Goal: Task Accomplishment & Management: Manage account settings

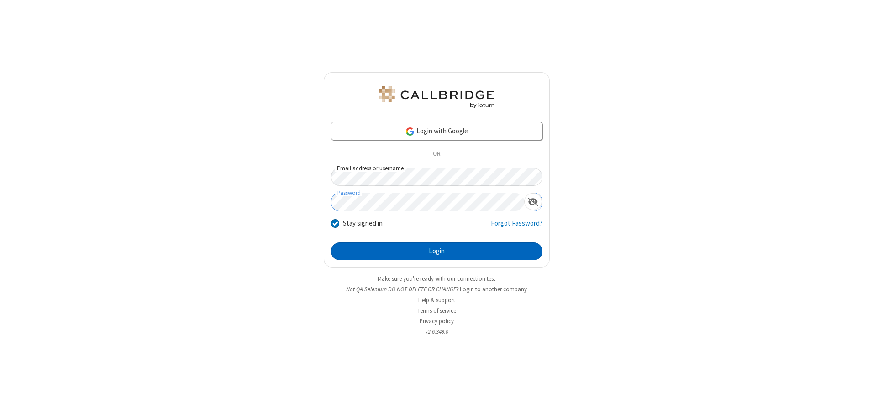
click at [437, 251] on button "Login" at bounding box center [436, 252] width 211 height 18
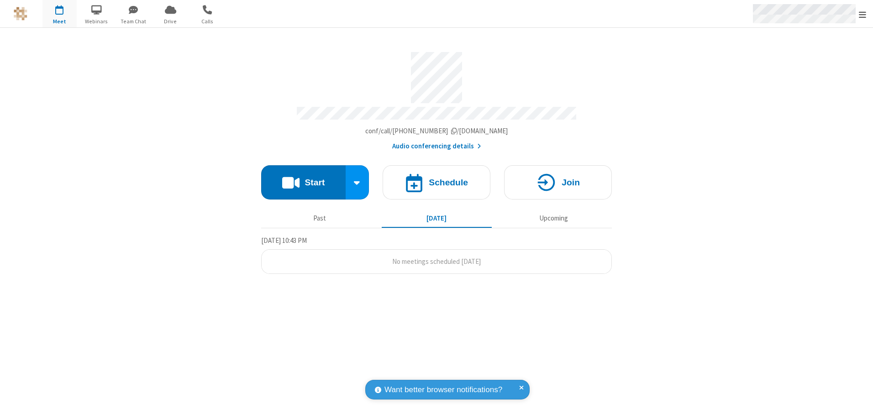
click at [863, 14] on span "Open menu" at bounding box center [862, 14] width 7 height 9
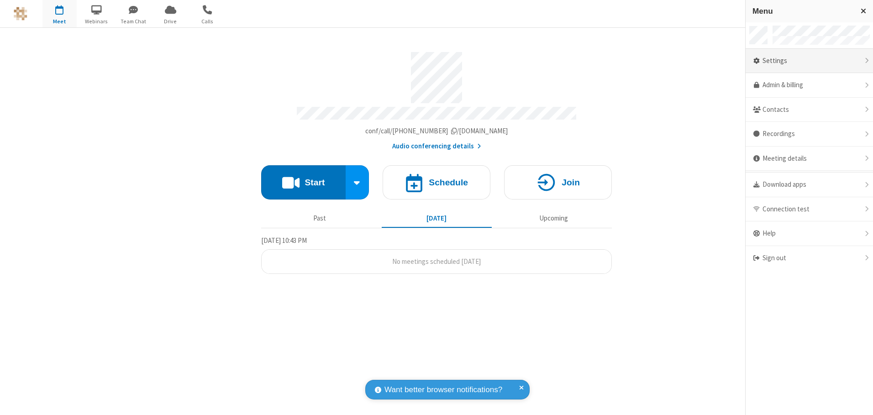
click at [809, 61] on div "Settings" at bounding box center [809, 61] width 127 height 25
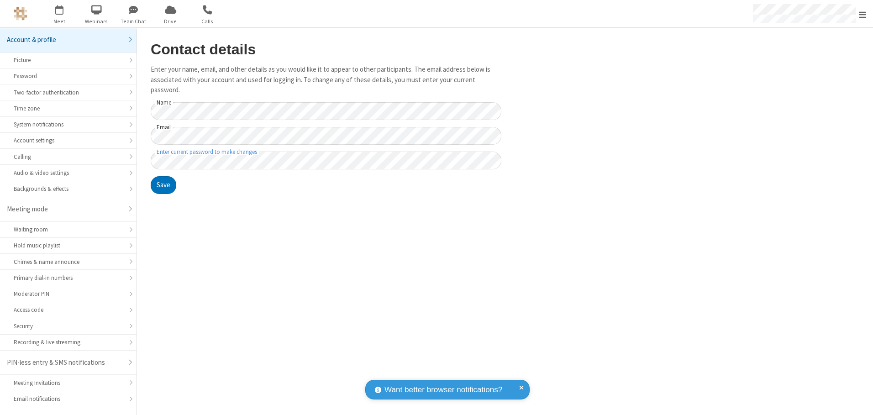
scroll to position [16, 0]
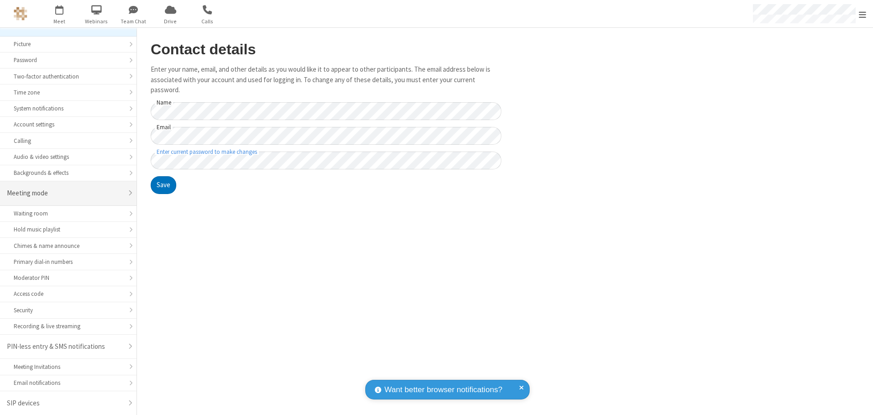
click at [65, 193] on div "Meeting mode" at bounding box center [65, 193] width 116 height 11
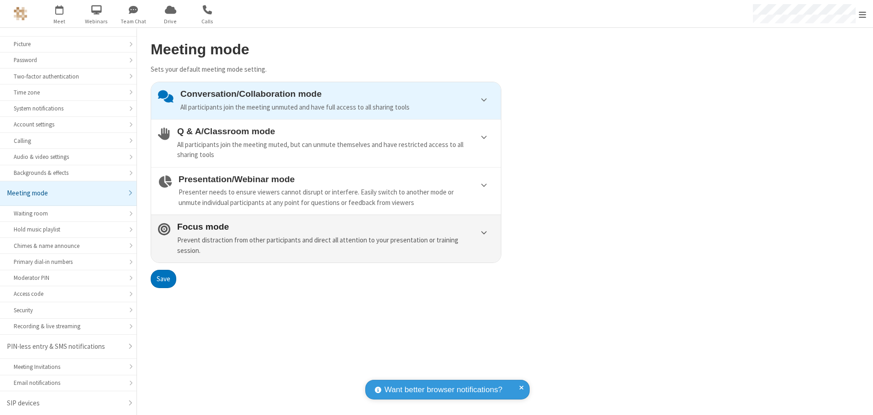
click at [326, 238] on div "Prevent distraction from other participants and direct all attention to your pr…" at bounding box center [335, 245] width 317 height 21
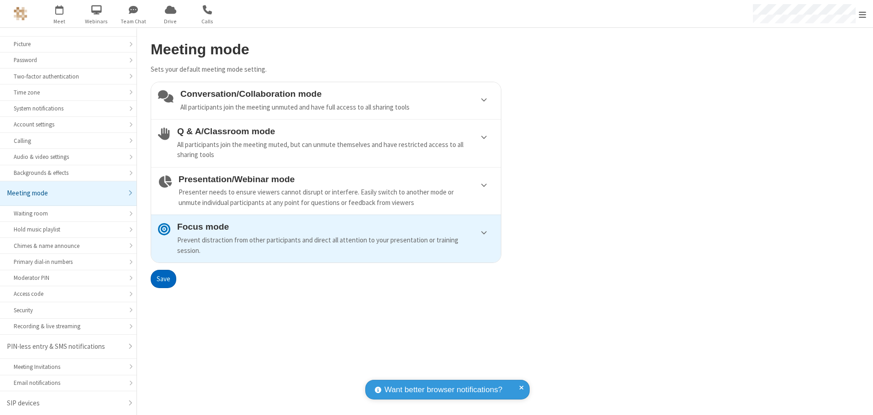
click at [163, 279] on button "Save" at bounding box center [164, 279] width 26 height 18
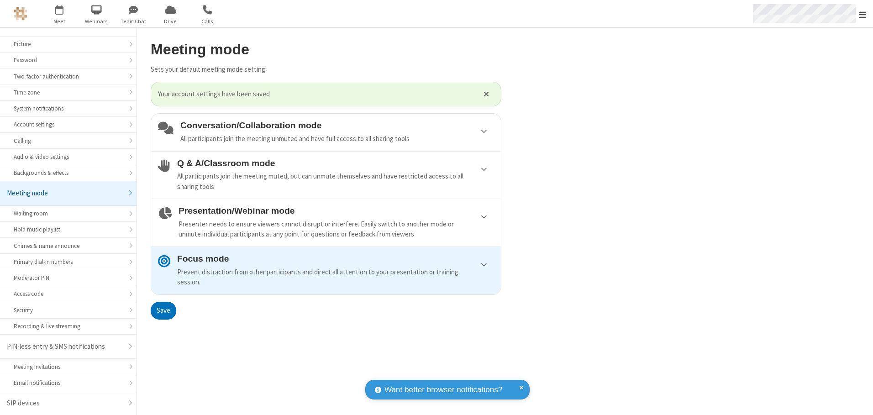
click at [863, 14] on span "Open menu" at bounding box center [862, 14] width 7 height 9
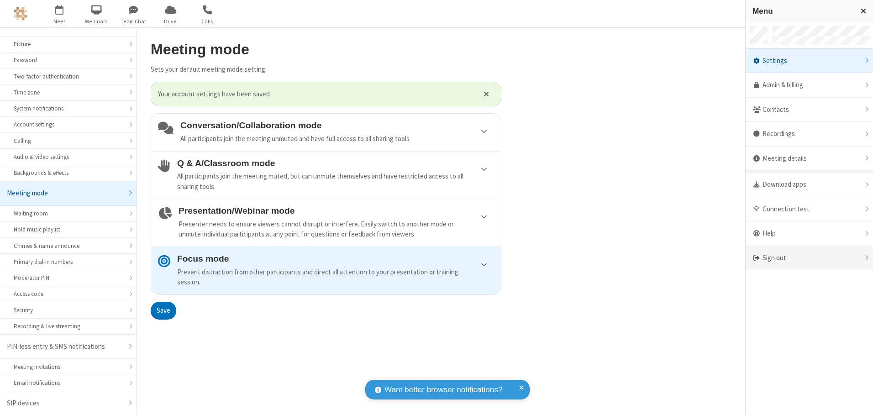
click at [809, 258] on div "Sign out" at bounding box center [809, 258] width 127 height 24
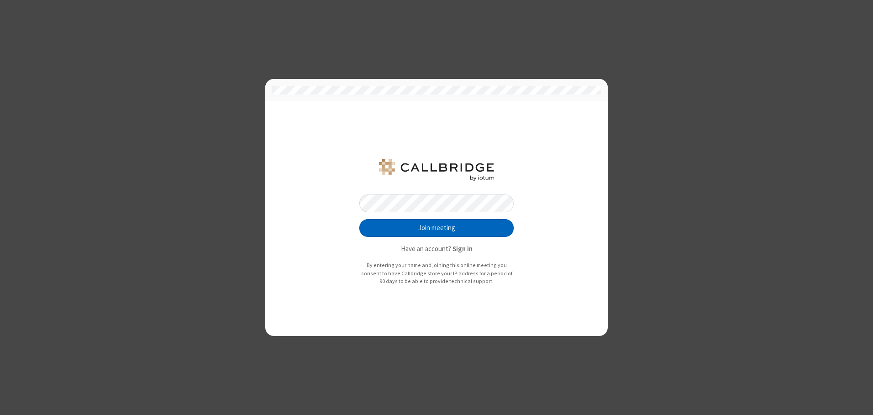
click at [437, 228] on button "Join meeting" at bounding box center [436, 228] width 154 height 18
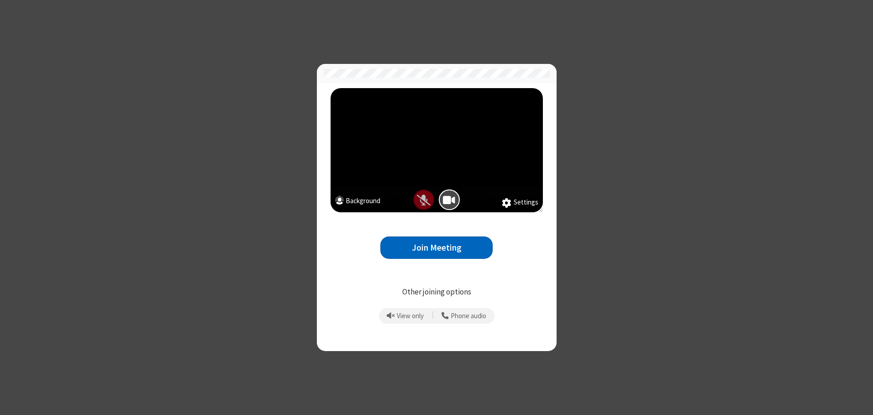
click at [437, 248] on button "Join Meeting" at bounding box center [436, 248] width 112 height 22
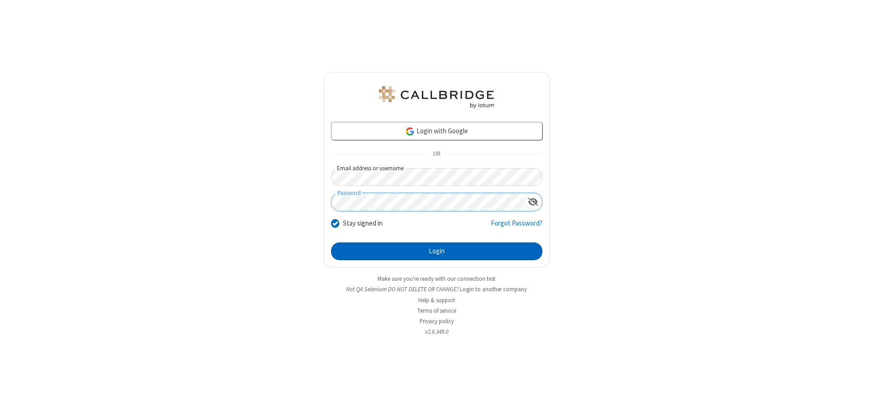
click at [437, 251] on button "Login" at bounding box center [436, 252] width 211 height 18
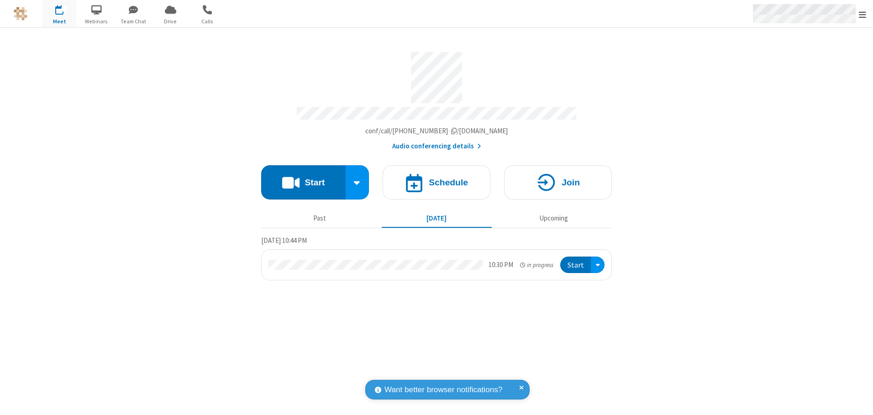
click at [863, 14] on span "Open menu" at bounding box center [862, 14] width 7 height 9
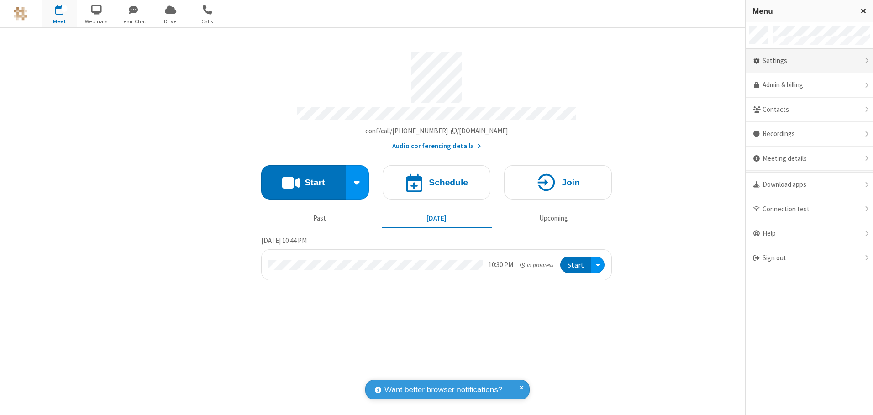
click at [809, 61] on div "Settings" at bounding box center [809, 61] width 127 height 25
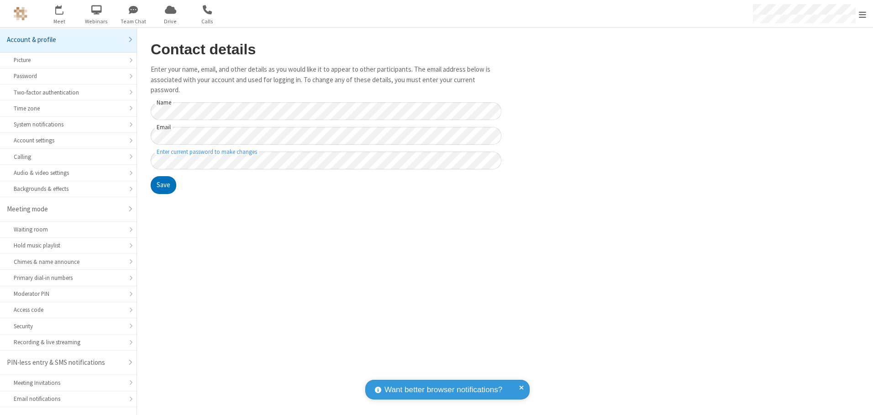
scroll to position [16, 0]
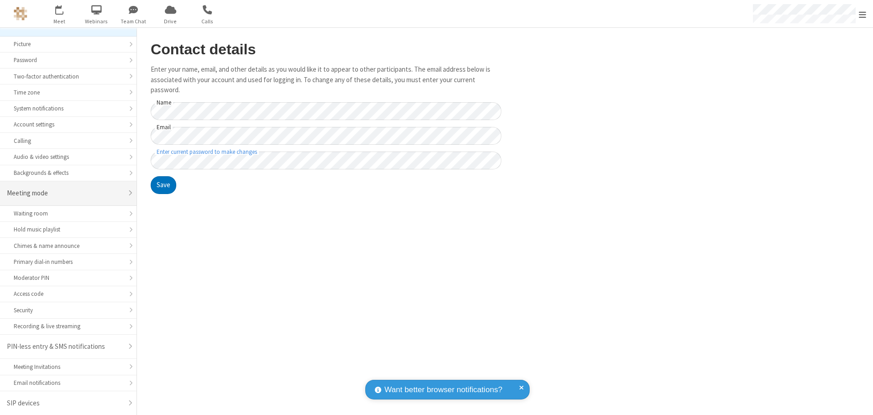
click at [65, 193] on div "Meeting mode" at bounding box center [65, 193] width 116 height 11
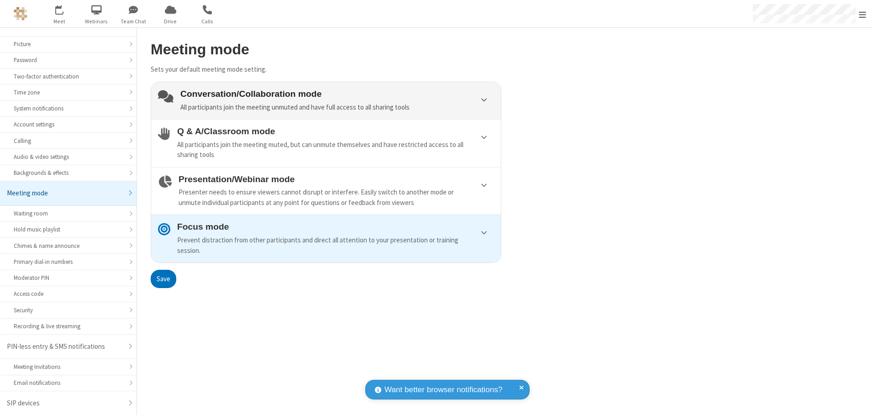
click at [326, 100] on div "Conversation/Collaboration mode All participants join the meeting unmuted and h…" at bounding box center [337, 100] width 314 height 23
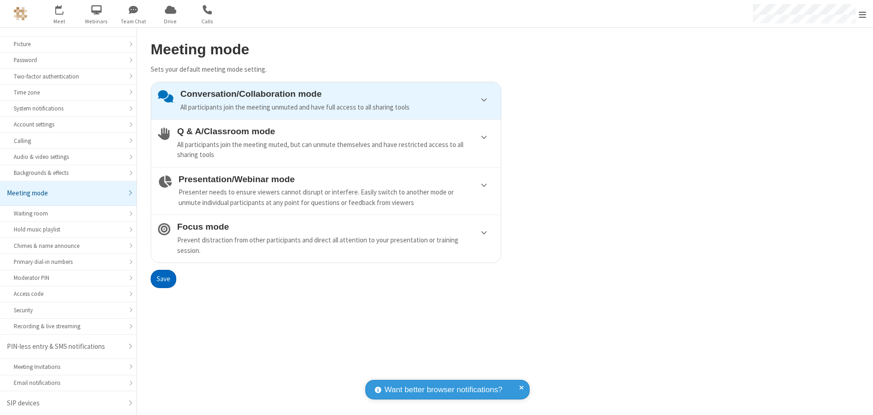
click at [163, 279] on button "Save" at bounding box center [164, 279] width 26 height 18
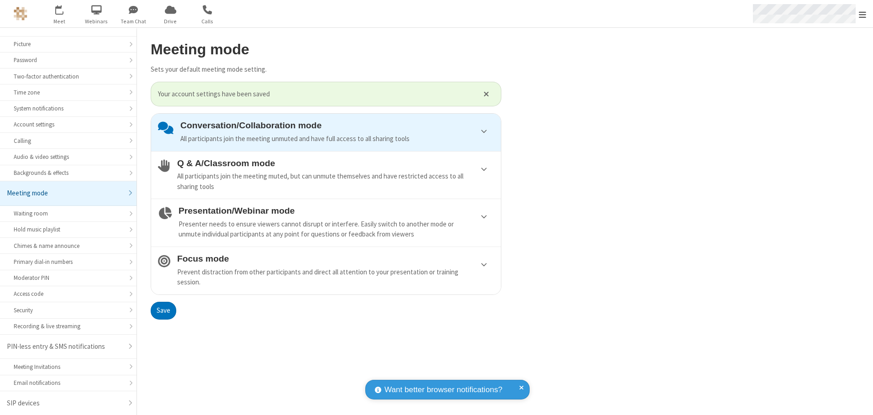
click at [863, 14] on span "Open menu" at bounding box center [862, 14] width 7 height 9
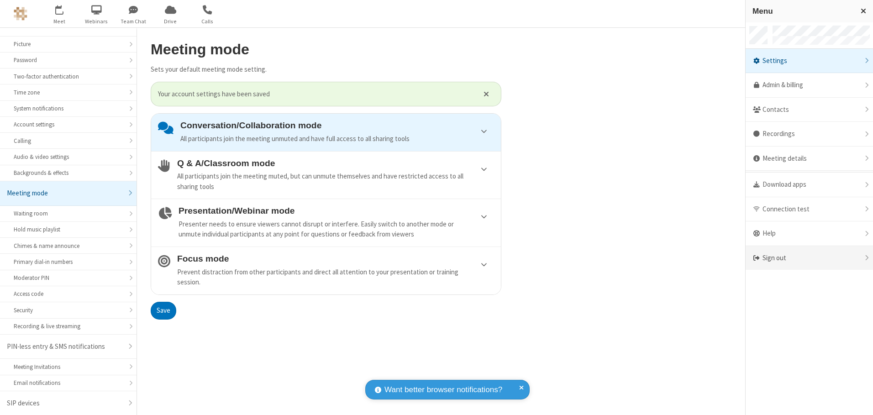
click at [809, 258] on div "Sign out" at bounding box center [809, 258] width 127 height 24
